Goal: Register for event/course

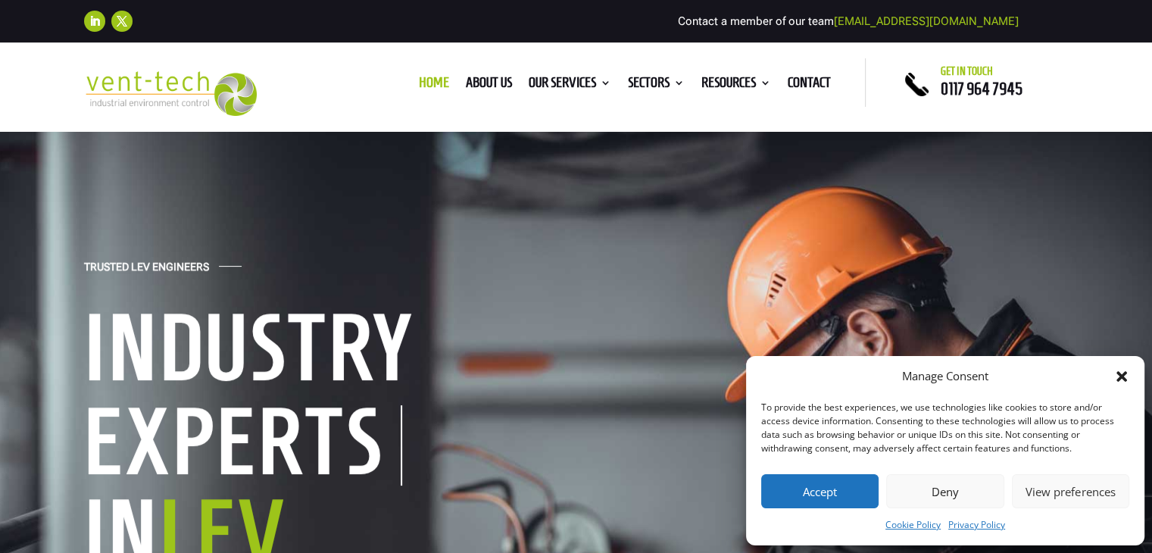
click at [785, 491] on button "Accept" at bounding box center [819, 491] width 117 height 34
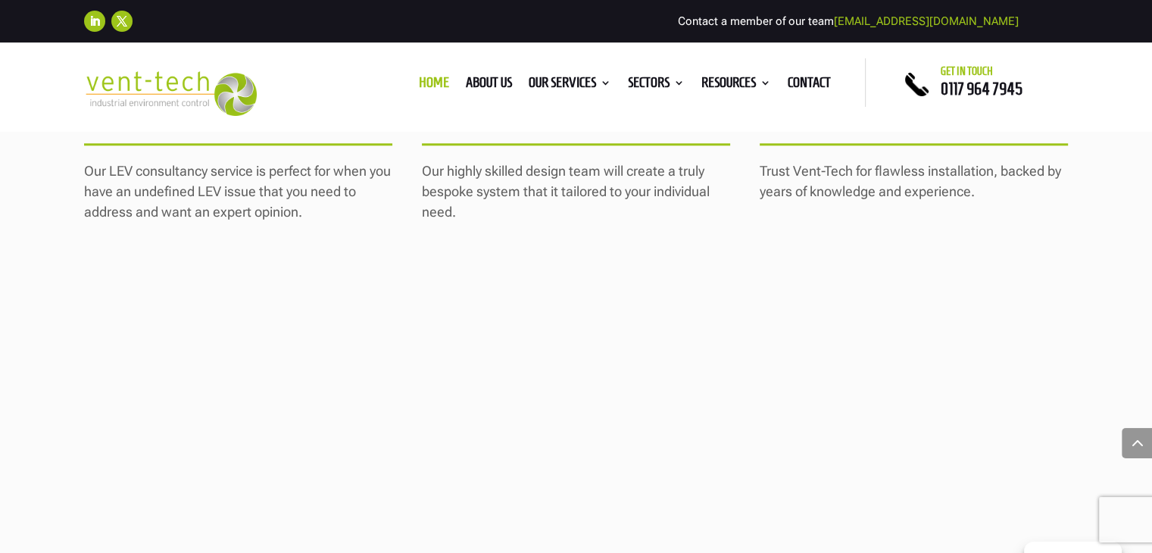
scroll to position [1970, 0]
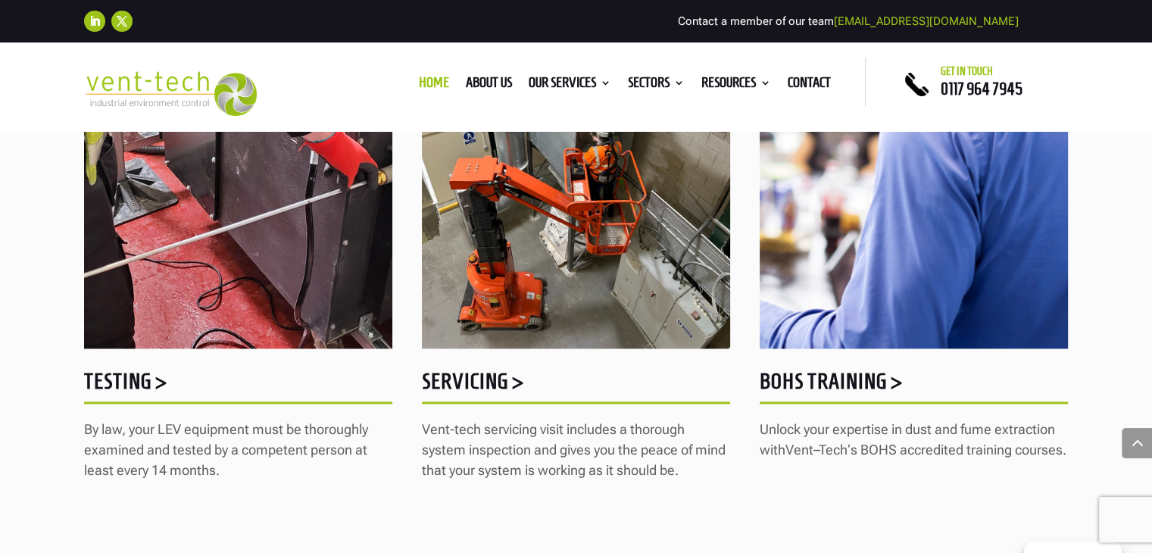
click at [822, 375] on h5 "BOHS Training >" at bounding box center [914, 385] width 308 height 30
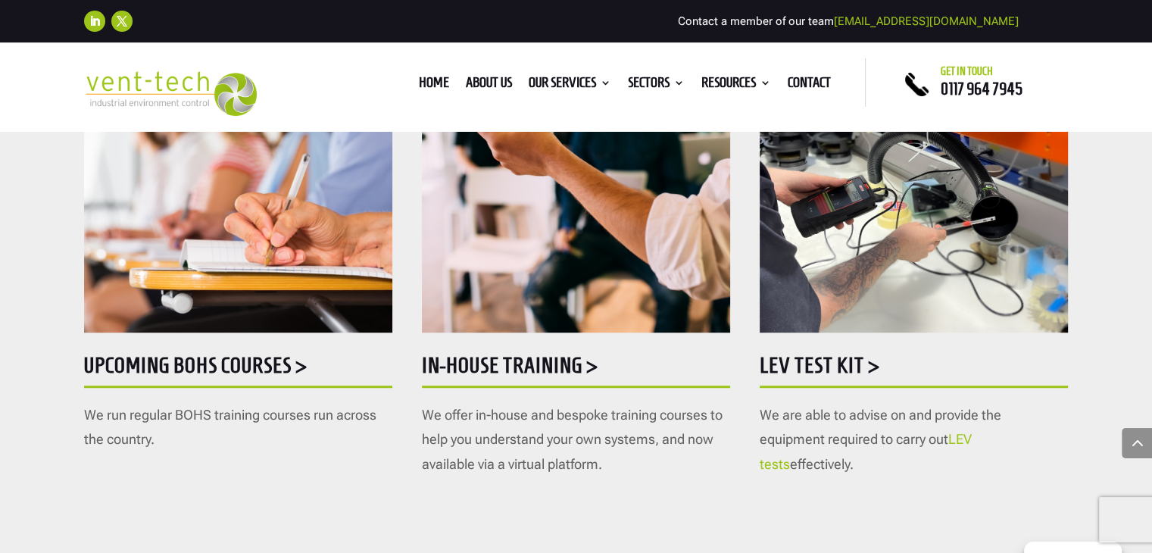
scroll to position [833, 0]
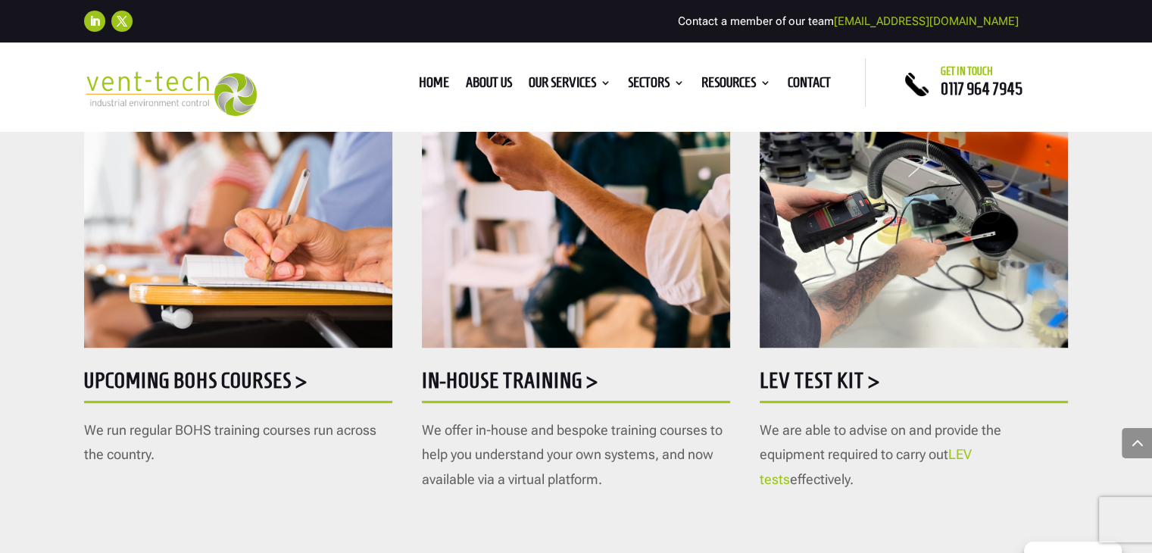
click at [270, 386] on h5 "Upcoming BOHS courses >" at bounding box center [238, 385] width 308 height 30
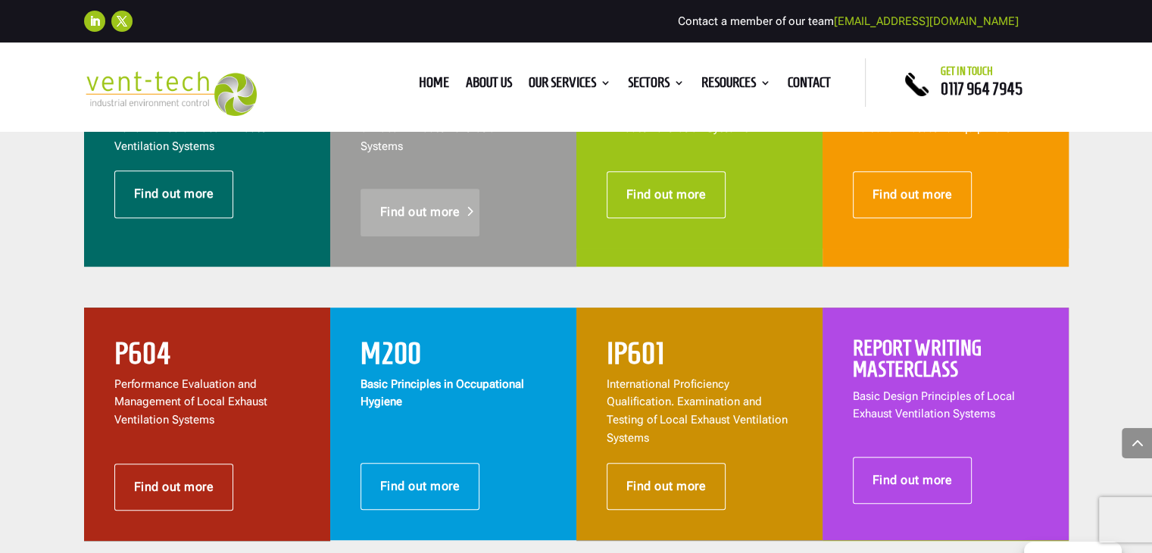
scroll to position [758, 0]
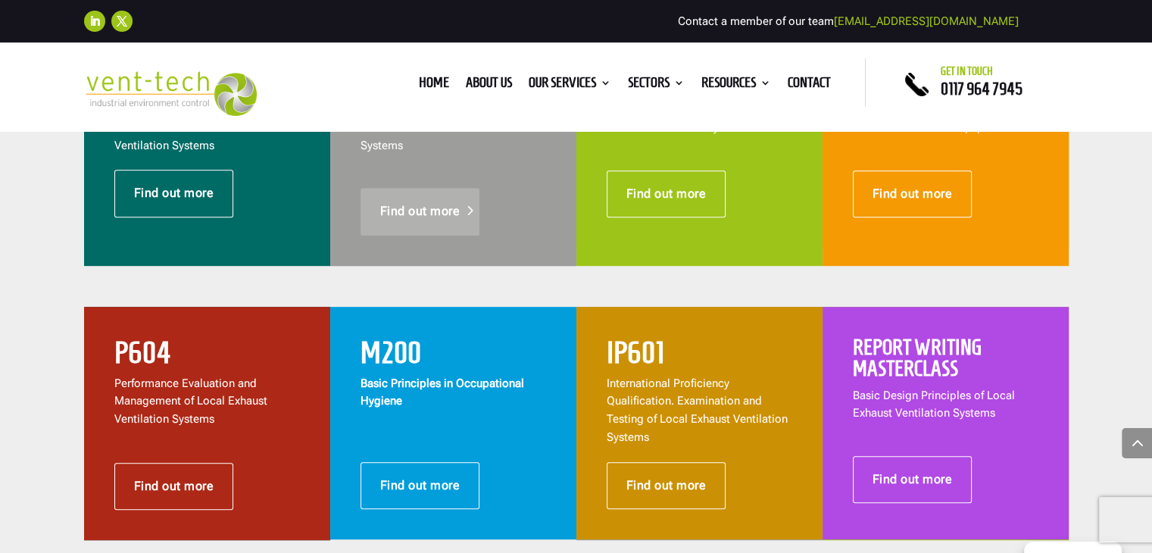
click at [410, 195] on link "Find out more" at bounding box center [421, 211] width 120 height 47
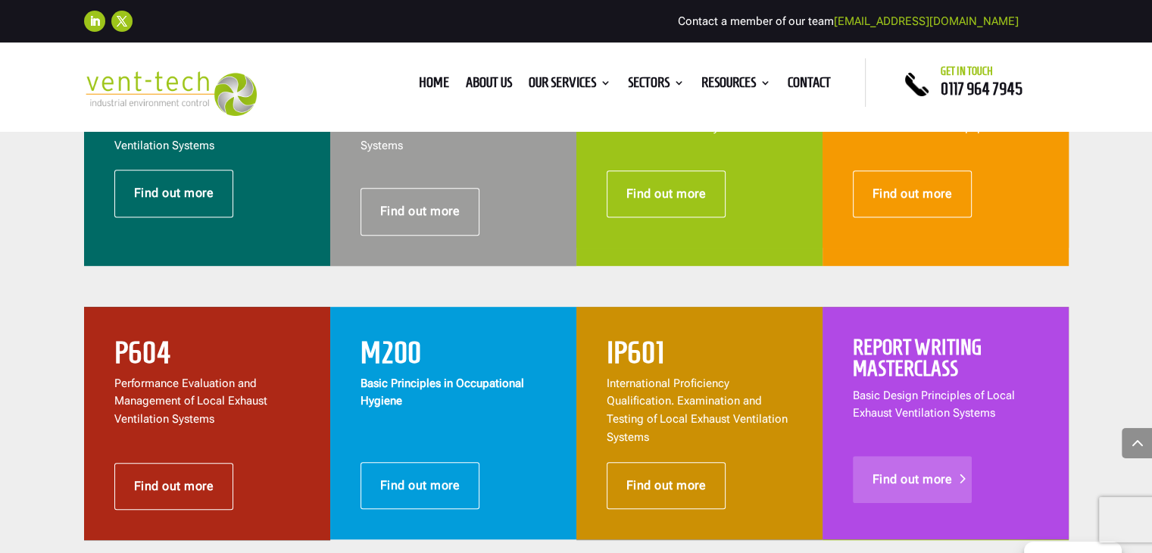
click at [931, 466] on link "Find out more" at bounding box center [913, 479] width 120 height 47
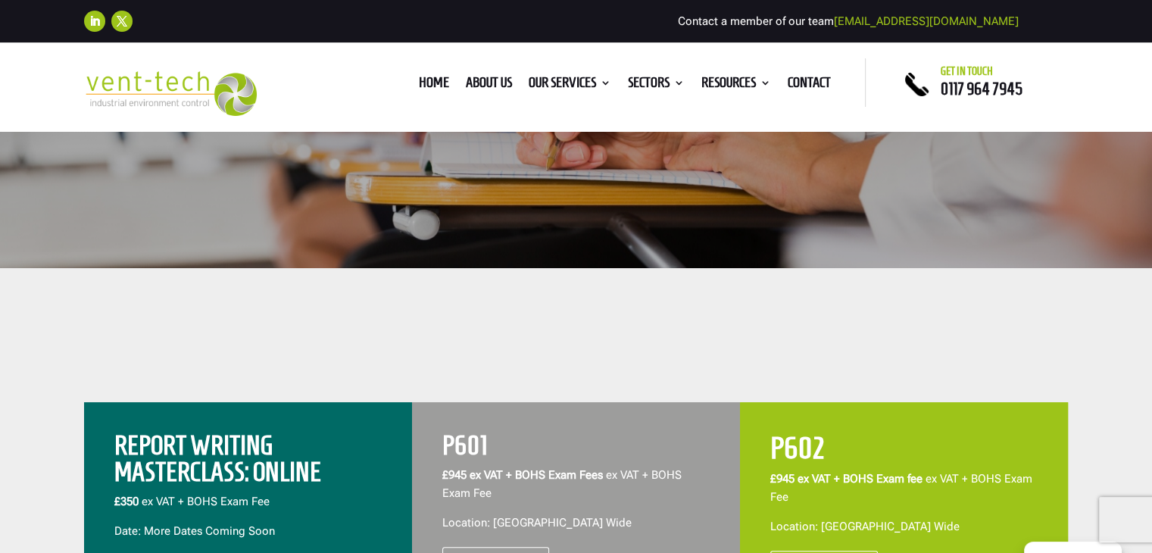
scroll to position [606, 0]
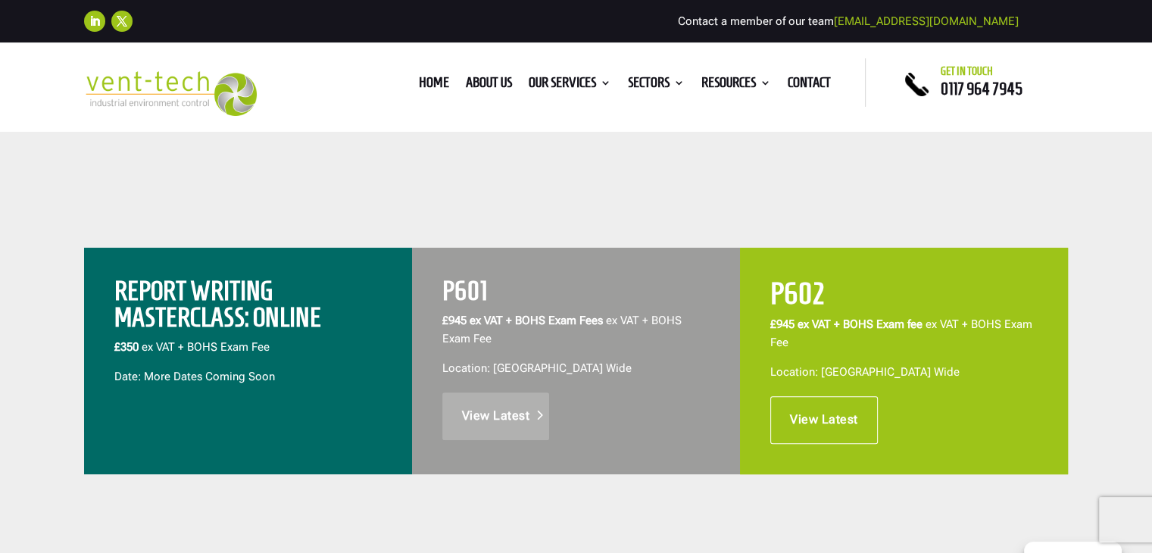
click at [528, 426] on link "View Latest" at bounding box center [496, 415] width 108 height 47
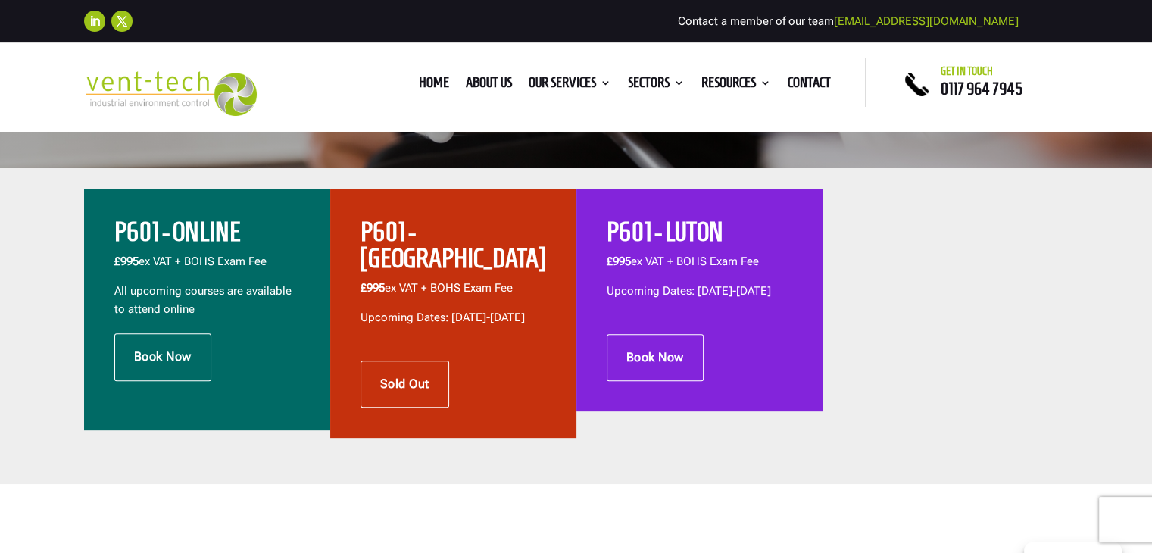
scroll to position [455, 0]
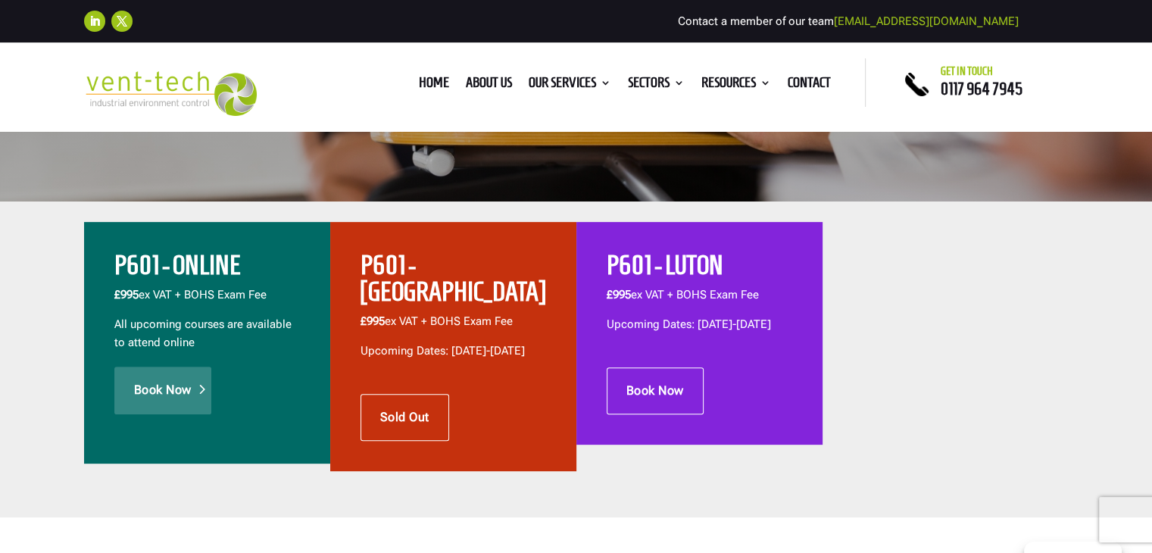
click at [170, 394] on link "Book Now" at bounding box center [162, 390] width 97 height 47
